Goal: Information Seeking & Learning: Learn about a topic

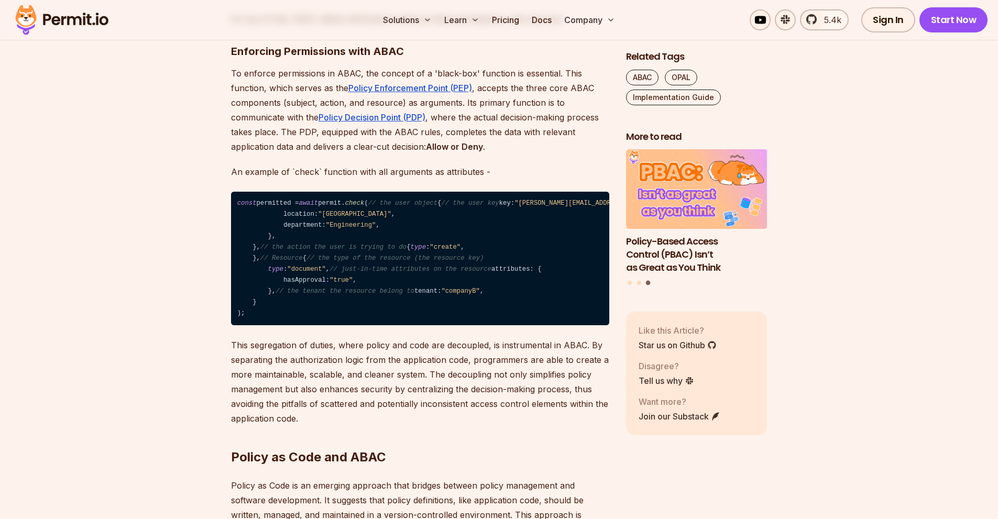
drag, startPoint x: 270, startPoint y: 210, endPoint x: 377, endPoint y: 328, distance: 159.2
click at [377, 326] on code "const permitted = await permit. check ( // the user object { // the user key ke…" at bounding box center [420, 259] width 378 height 134
click at [282, 258] on code "const permitted = await permit. check ( // the user object { // the user key ke…" at bounding box center [420, 259] width 378 height 134
drag, startPoint x: 285, startPoint y: 236, endPoint x: 349, endPoint y: 232, distance: 64.1
click at [349, 232] on code "const permitted = await permit. check ( // the user object { // the user key ke…" at bounding box center [420, 259] width 378 height 134
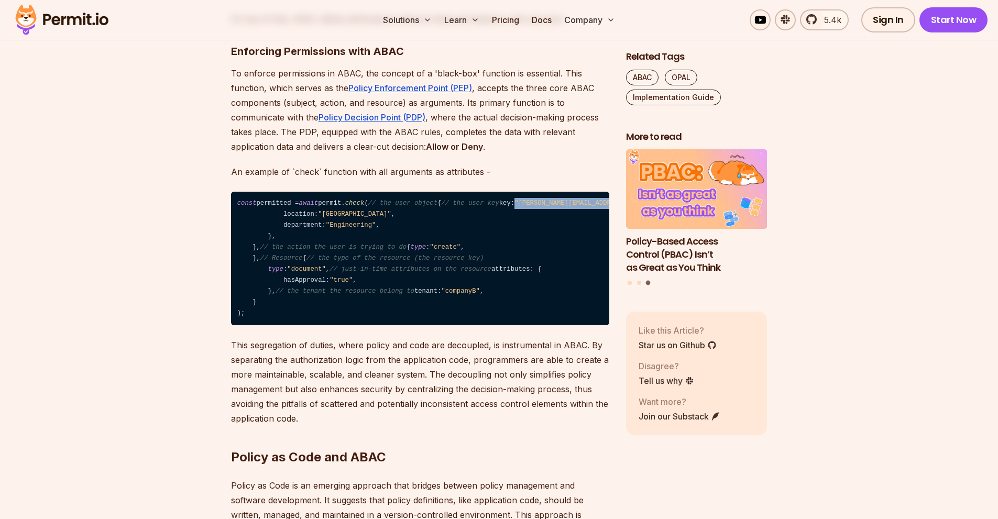
click at [308, 237] on code "const permitted = await permit. check ( // the user object { // the user key ke…" at bounding box center [420, 259] width 378 height 134
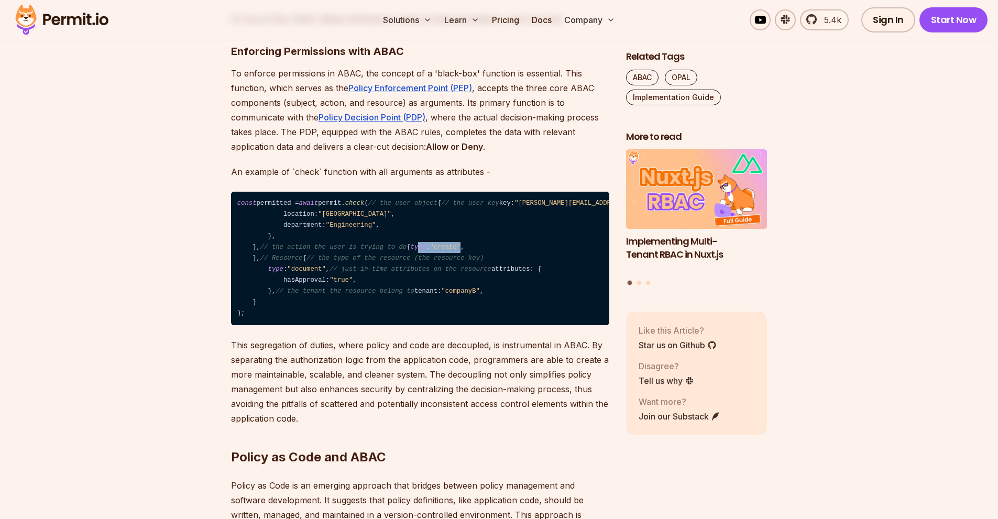
drag, startPoint x: 271, startPoint y: 328, endPoint x: 314, endPoint y: 332, distance: 43.2
click at [314, 326] on code "const permitted = await permit. check ( // the user object { // the user key ke…" at bounding box center [420, 259] width 378 height 134
click at [318, 326] on code "const permitted = await permit. check ( // the user object { // the user key ke…" at bounding box center [420, 259] width 378 height 134
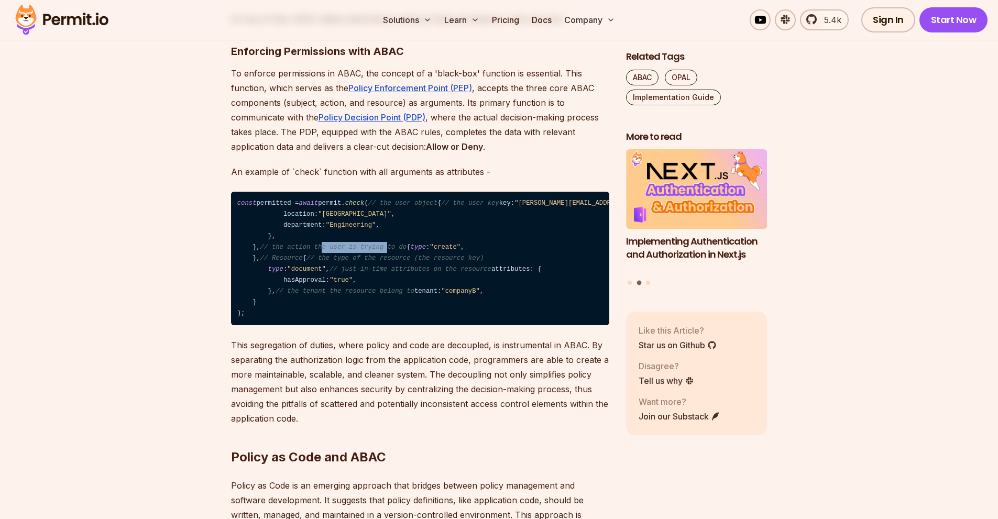
drag, startPoint x: 308, startPoint y: 308, endPoint x: 368, endPoint y: 313, distance: 61.0
click at [368, 251] on span "// the action the user is trying to do" at bounding box center [333, 247] width 146 height 7
click at [301, 251] on span "// the action the user is trying to do" at bounding box center [333, 247] width 146 height 7
drag, startPoint x: 253, startPoint y: 310, endPoint x: 290, endPoint y: 345, distance: 50.8
click at [290, 326] on code "const permitted = await permit. check ( // the user object { // the user key ke…" at bounding box center [420, 259] width 378 height 134
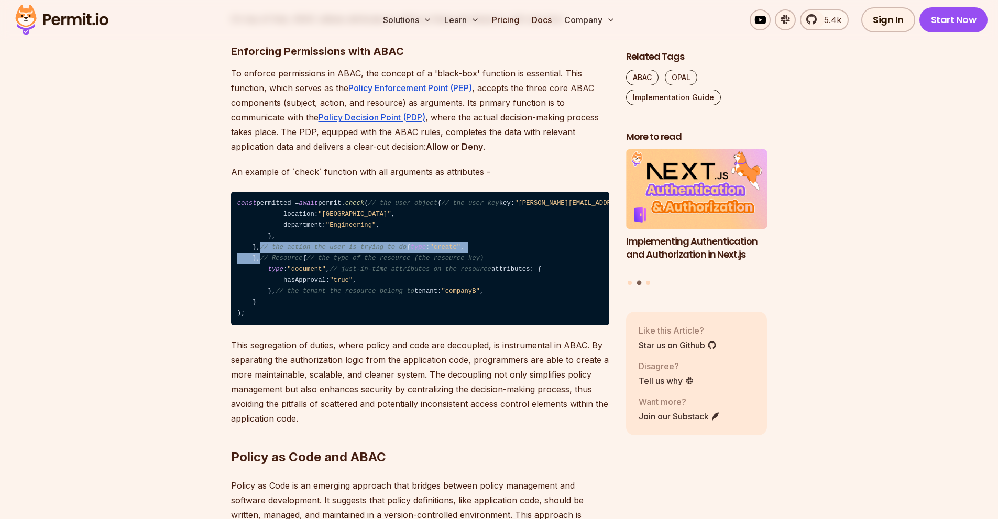
click at [278, 325] on code "const permitted = await permit. check ( // the user object { // the user key ke…" at bounding box center [420, 259] width 378 height 134
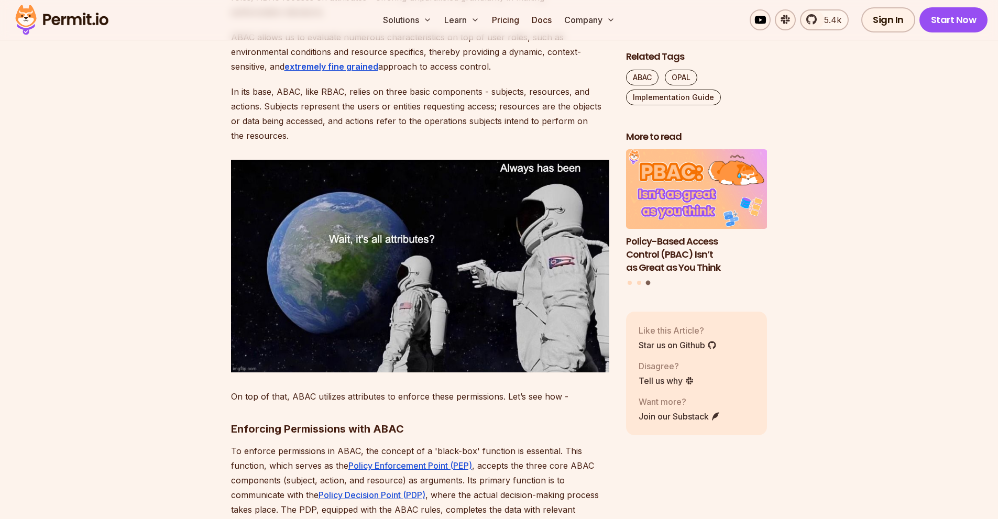
scroll to position [943, 0]
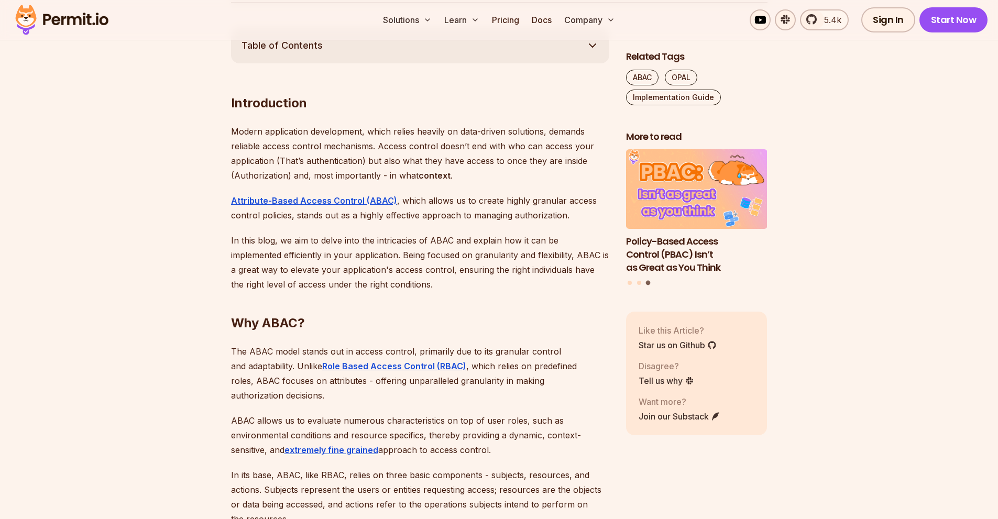
scroll to position [524, 0]
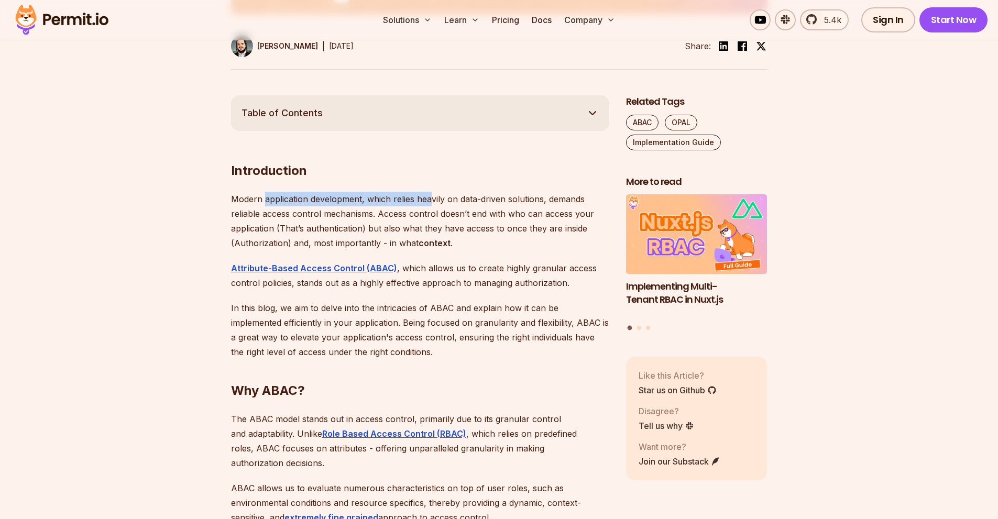
drag, startPoint x: 265, startPoint y: 204, endPoint x: 429, endPoint y: 203, distance: 164.0
click at [429, 203] on p "Modern application development, which relies heavily on data-driven solutions, …" at bounding box center [420, 221] width 378 height 59
click at [455, 203] on p "Modern application development, which relies heavily on data-driven solutions, …" at bounding box center [420, 221] width 378 height 59
drag, startPoint x: 465, startPoint y: 200, endPoint x: 529, endPoint y: 198, distance: 64.0
click at [531, 197] on p "Modern application development, which relies heavily on data-driven solutions, …" at bounding box center [420, 221] width 378 height 59
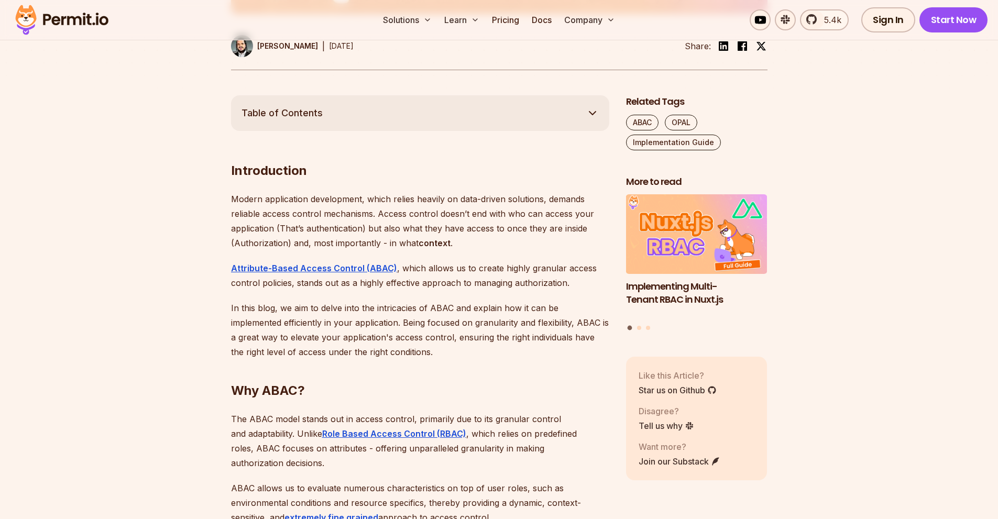
click at [382, 210] on p "Modern application development, which relies heavily on data-driven solutions, …" at bounding box center [420, 221] width 378 height 59
drag, startPoint x: 252, startPoint y: 214, endPoint x: 390, endPoint y: 213, distance: 138.9
click at [390, 213] on p "Modern application development, which relies heavily on data-driven solutions, …" at bounding box center [420, 221] width 378 height 59
click at [440, 213] on p "Modern application development, which relies heavily on data-driven solutions, …" at bounding box center [420, 221] width 378 height 59
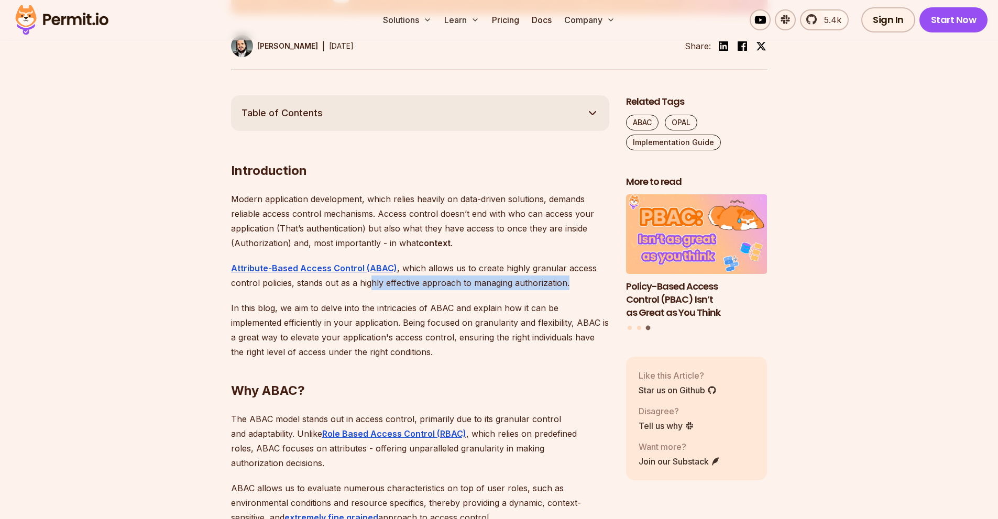
drag, startPoint x: 372, startPoint y: 285, endPoint x: 567, endPoint y: 281, distance: 194.5
click at [567, 281] on p "Attribute-Based Access Control (ABAC) , which allows us to create highly granul…" at bounding box center [420, 275] width 378 height 29
click at [578, 280] on p "Attribute-Based Access Control (ABAC) , which allows us to create highly granul…" at bounding box center [420, 275] width 378 height 29
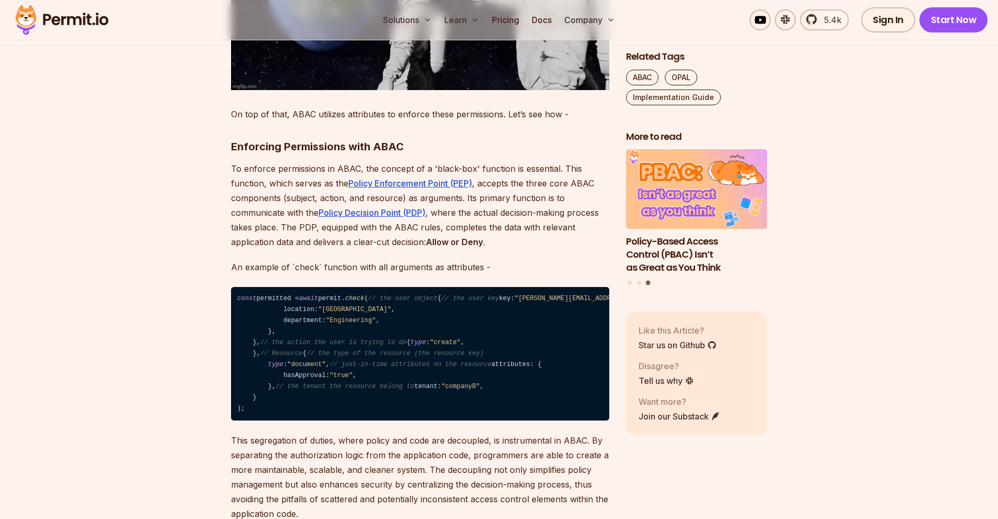
scroll to position [1520, 0]
